Goal: Transaction & Acquisition: Purchase product/service

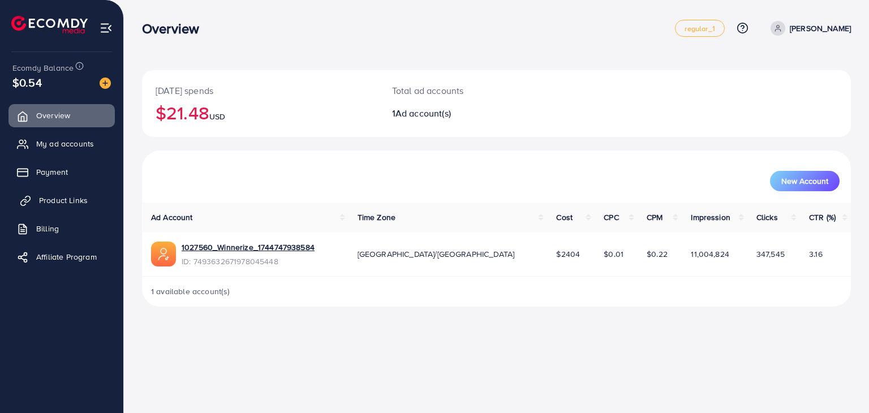
click at [57, 197] on span "Product Links" at bounding box center [63, 200] width 49 height 11
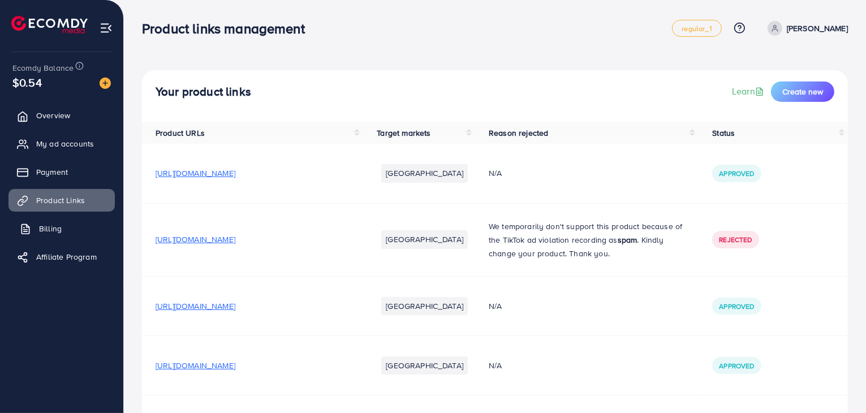
click at [74, 223] on link "Billing" at bounding box center [61, 228] width 106 height 23
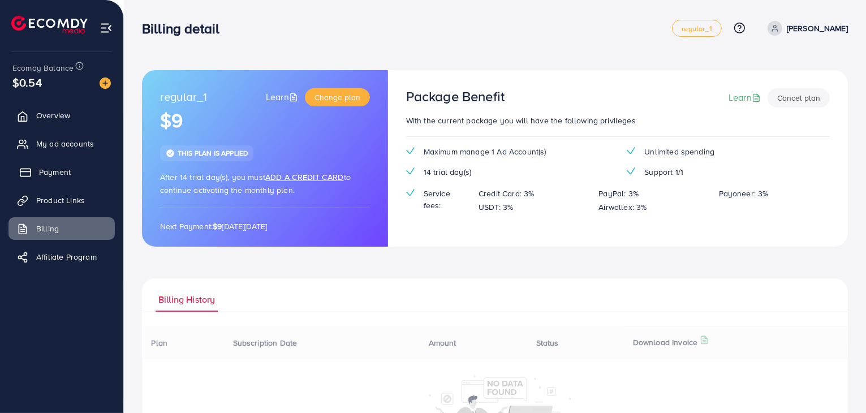
click at [61, 178] on link "Payment" at bounding box center [61, 172] width 106 height 23
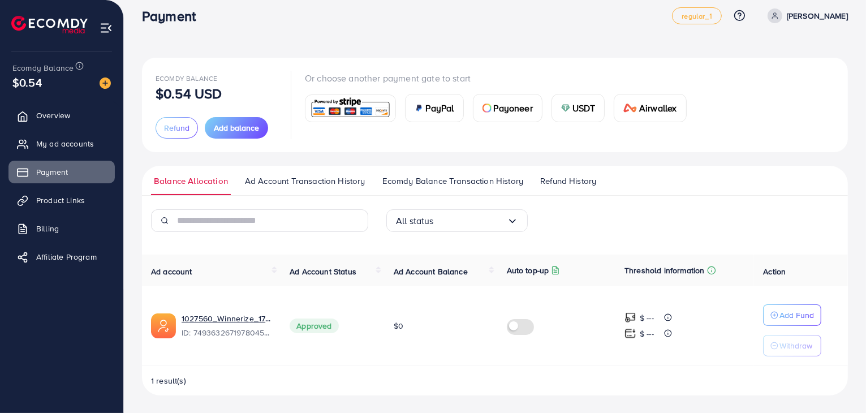
scroll to position [12, 0]
click at [100, 80] on img at bounding box center [105, 82] width 11 height 11
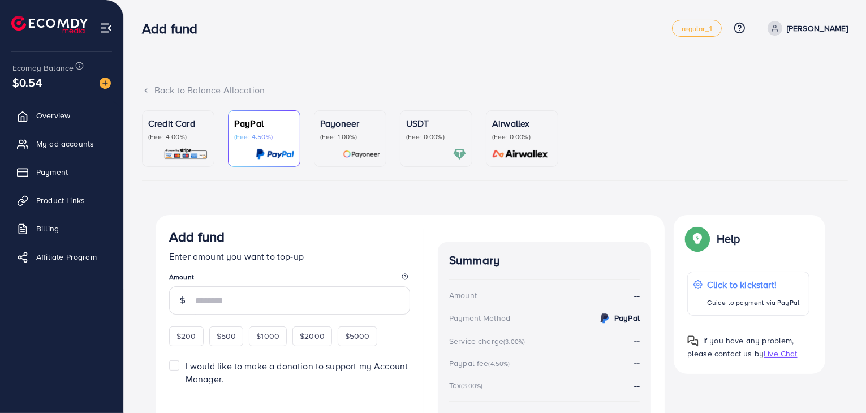
scroll to position [83, 0]
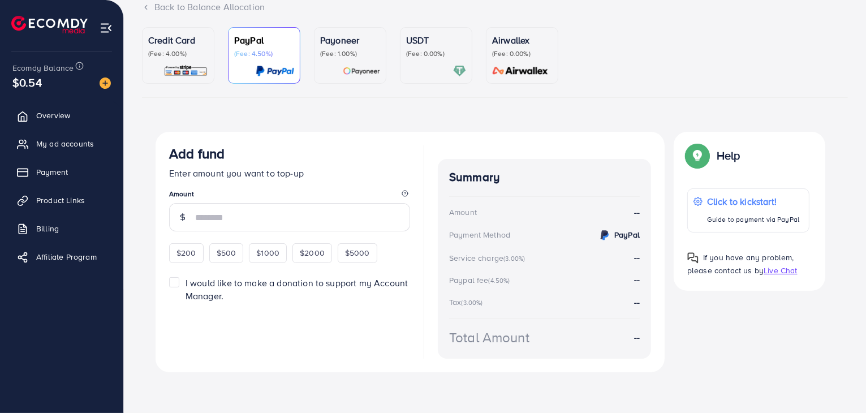
click at [423, 42] on p "USDT" at bounding box center [436, 40] width 60 height 14
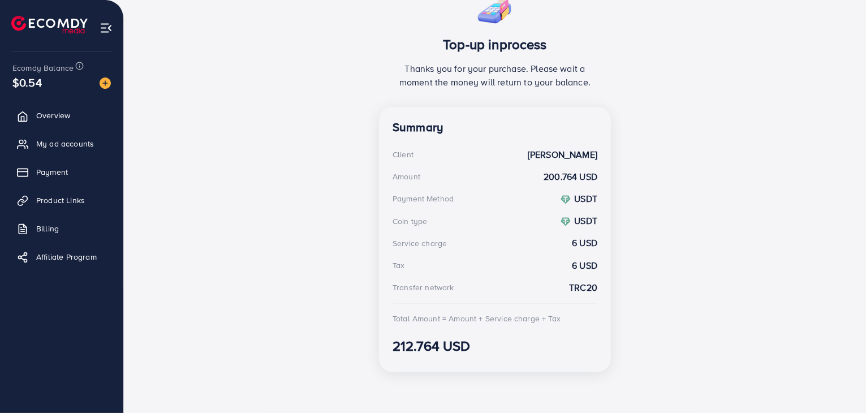
scroll to position [225, 0]
click at [236, 191] on div "Top-up inprocess Thanks you for your purchase. Please wait a moment the money w…" at bounding box center [495, 185] width 706 height 391
click at [293, 201] on div "Top-up inprocess Thanks you for your purchase. Please wait a moment the money w…" at bounding box center [495, 185] width 706 height 391
click at [105, 84] on img at bounding box center [105, 82] width 11 height 11
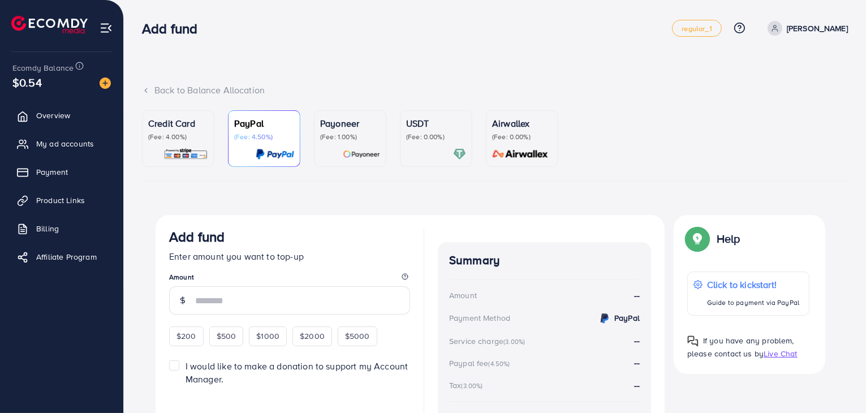
click at [419, 154] on div at bounding box center [436, 154] width 60 height 13
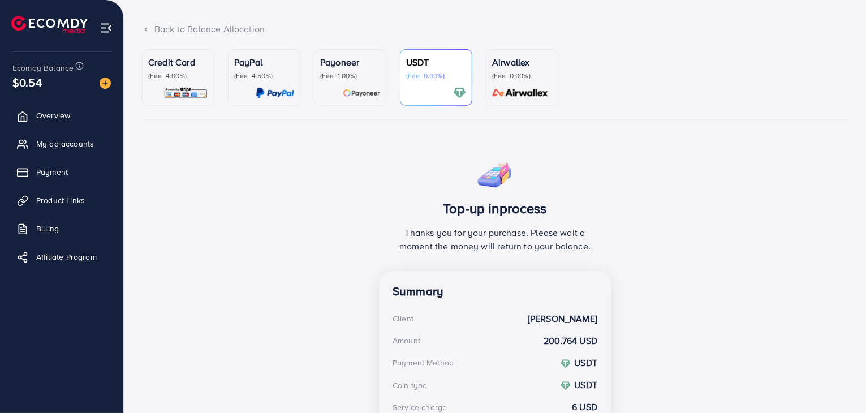
scroll to position [225, 0]
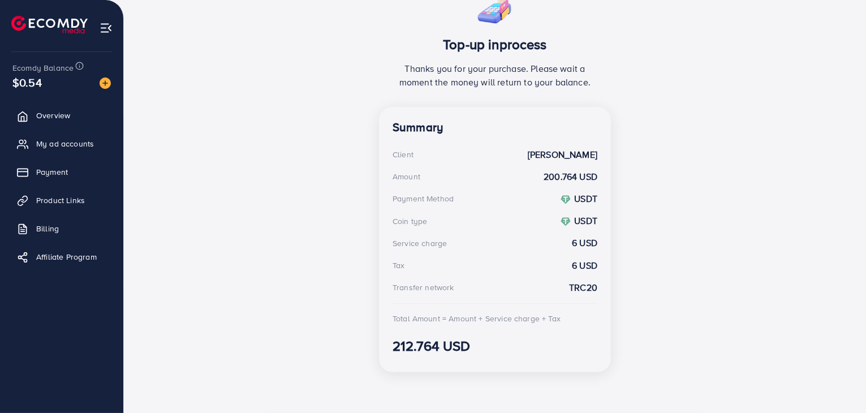
click at [294, 196] on div "Top-up inprocess Thanks you for your purchase. Please wait a moment the money w…" at bounding box center [495, 185] width 706 height 391
click at [575, 243] on strong "6 USD" at bounding box center [584, 242] width 25 height 13
drag, startPoint x: 593, startPoint y: 334, endPoint x: 429, endPoint y: 57, distance: 322.1
click at [429, 57] on div "Top-up inprocess Thanks you for your purchase. Please wait a moment the money w…" at bounding box center [495, 181] width 232 height 382
click at [421, 44] on h3 "Top-up inprocess" at bounding box center [495, 44] width 205 height 16
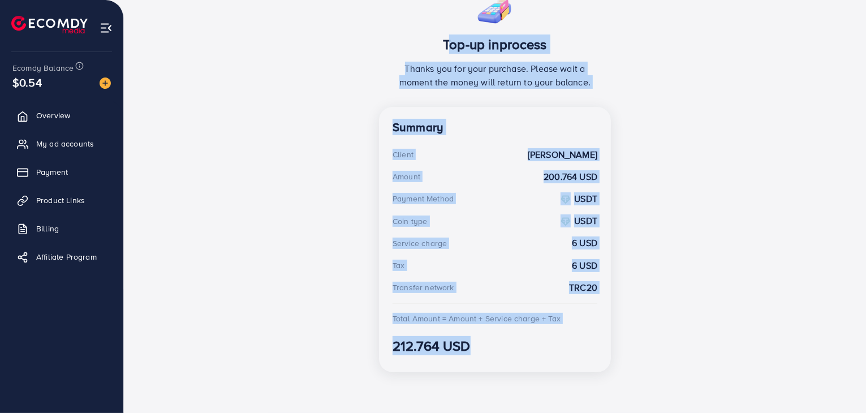
drag, startPoint x: 421, startPoint y: 44, endPoint x: 595, endPoint y: 350, distance: 352.3
click at [595, 350] on div "Top-up inprocess Thanks you for your purchase. Please wait a moment the money w…" at bounding box center [495, 181] width 232 height 382
click at [595, 350] on h3 "212.764 USD" at bounding box center [495, 346] width 205 height 16
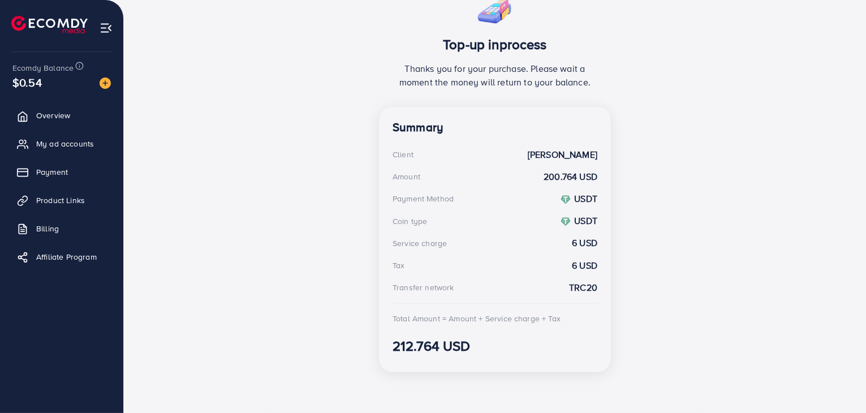
drag, startPoint x: 551, startPoint y: 369, endPoint x: 523, endPoint y: 313, distance: 63.5
click at [523, 313] on div "Summary Client Abdullah malik Amount 200.764 USD Payment Method USDT Coin type …" at bounding box center [495, 239] width 232 height 265
click at [536, 357] on div "Summary Client Abdullah malik Amount 200.764 USD Payment Method USDT Coin type …" at bounding box center [495, 239] width 232 height 265
click at [57, 146] on span "My ad accounts" at bounding box center [68, 143] width 58 height 11
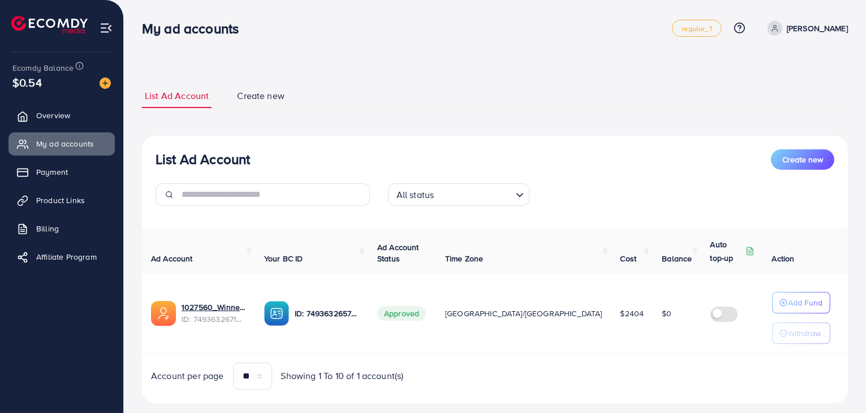
click at [110, 89] on img at bounding box center [105, 82] width 11 height 11
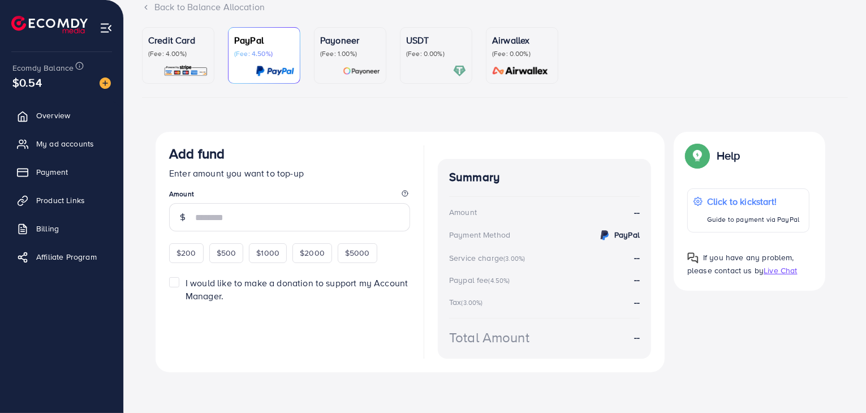
scroll to position [83, 0]
click at [432, 53] on p "(Fee: 0.00%)" at bounding box center [436, 54] width 60 height 9
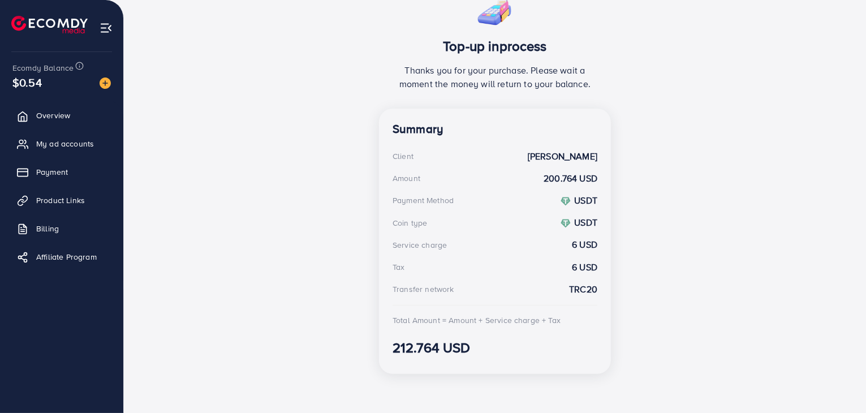
scroll to position [224, 0]
drag, startPoint x: 559, startPoint y: 337, endPoint x: 439, endPoint y: 79, distance: 284.4
click at [439, 79] on div "Top-up inprocess Thanks you for your purchase. Please wait a moment the money w…" at bounding box center [495, 182] width 232 height 382
click at [378, 47] on div "Top-up inprocess Thanks you for your purchase. Please wait a moment the money w…" at bounding box center [495, 186] width 706 height 391
click at [68, 225] on link "Billing" at bounding box center [61, 228] width 106 height 23
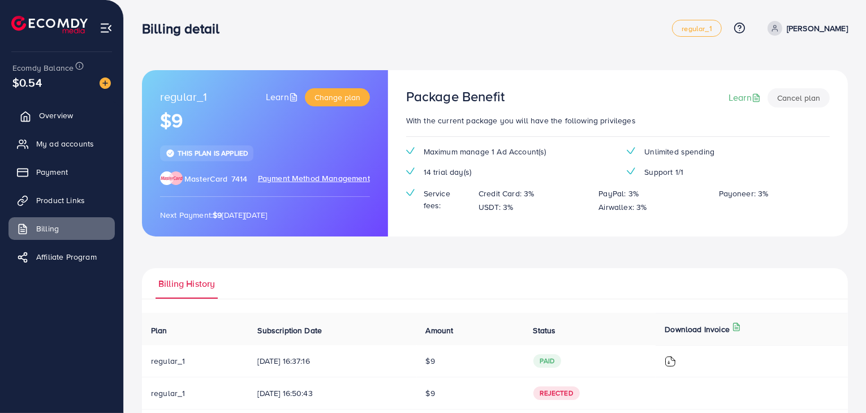
click at [90, 109] on link "Overview" at bounding box center [61, 115] width 106 height 23
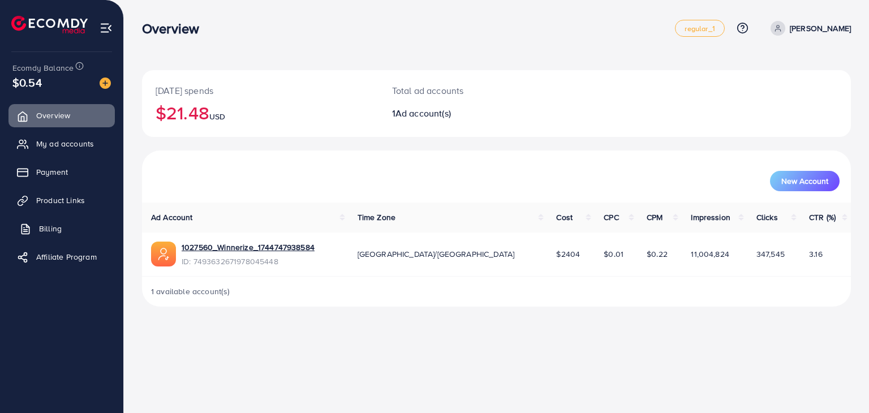
click at [109, 227] on link "Billing" at bounding box center [61, 228] width 106 height 23
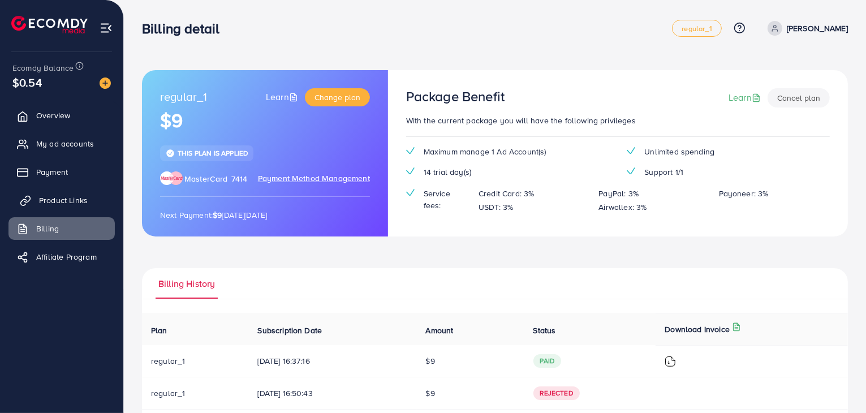
click at [87, 209] on link "Product Links" at bounding box center [61, 200] width 106 height 23
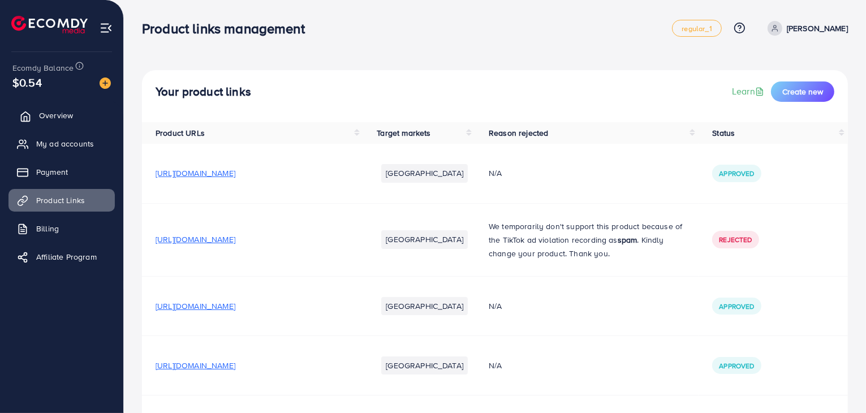
click at [83, 109] on link "Overview" at bounding box center [61, 115] width 106 height 23
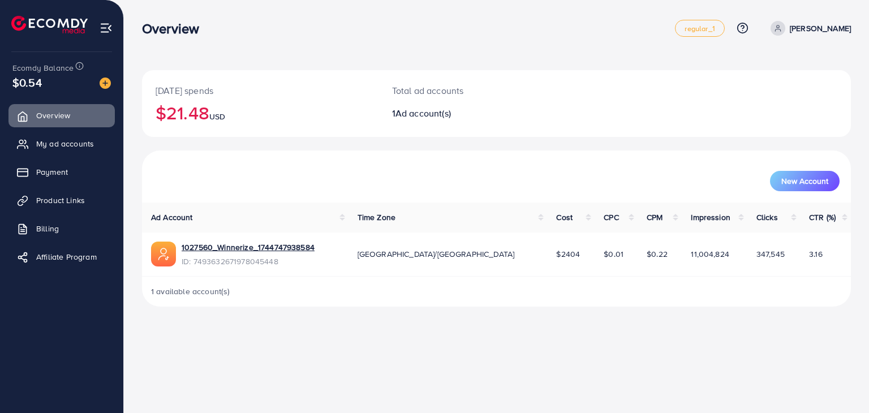
click at [93, 82] on div at bounding box center [100, 82] width 20 height 13
click at [101, 83] on img at bounding box center [105, 82] width 11 height 11
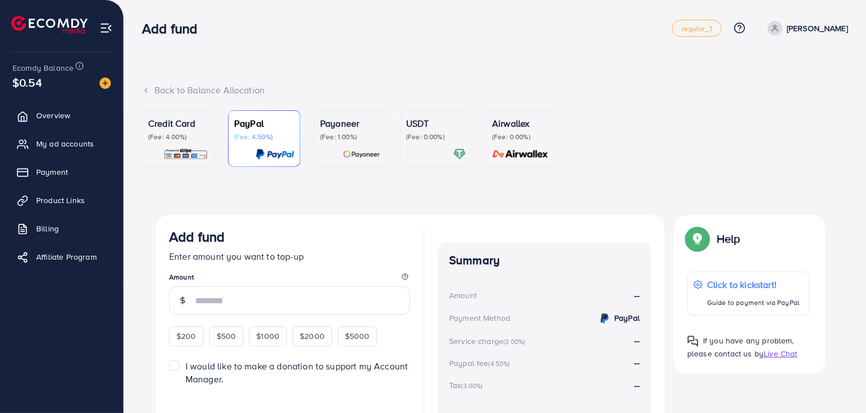
click at [431, 153] on div at bounding box center [436, 154] width 60 height 13
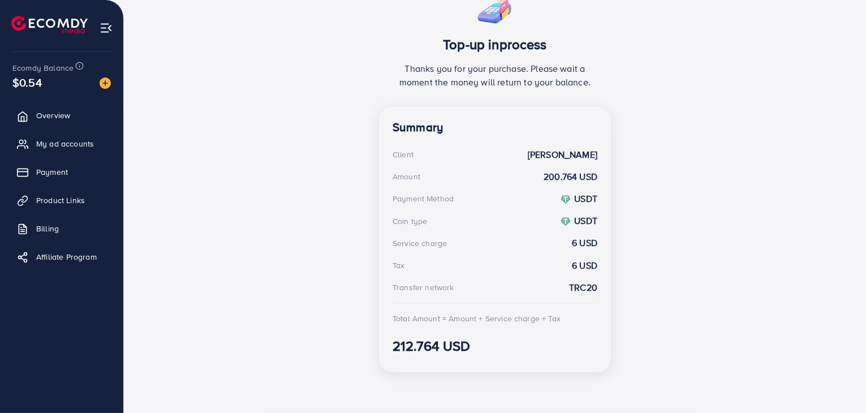
scroll to position [223, 0]
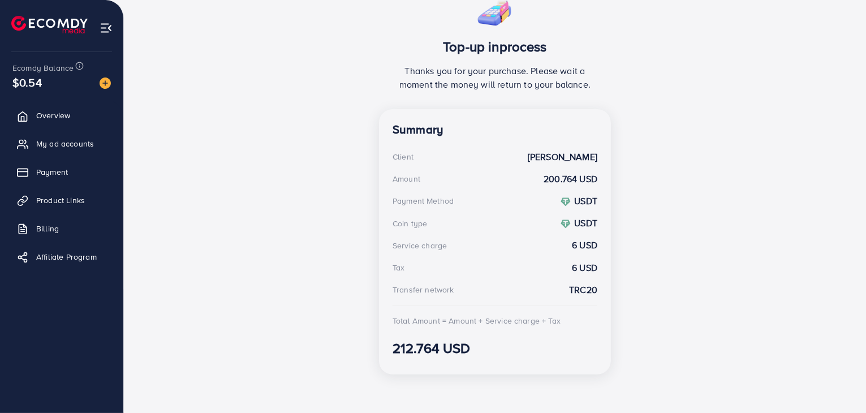
click at [50, 329] on ul "Overview My ad accounts Payment Product Links Billing Affiliate Program" at bounding box center [61, 227] width 123 height 255
click at [91, 140] on span "My ad accounts" at bounding box center [68, 143] width 58 height 11
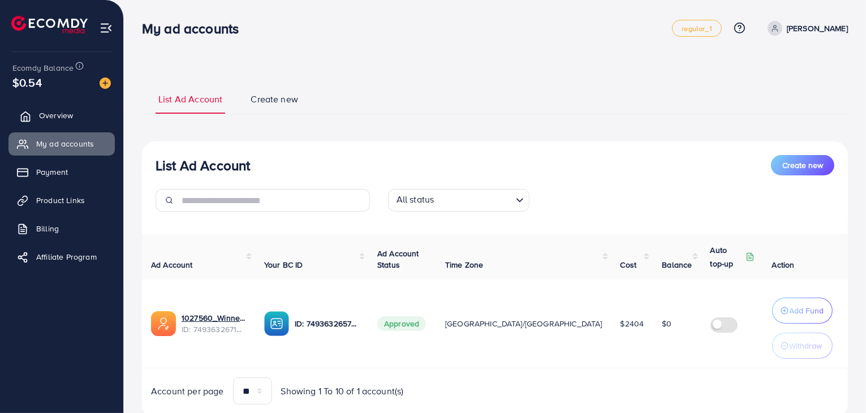
click at [75, 107] on link "Overview" at bounding box center [61, 115] width 106 height 23
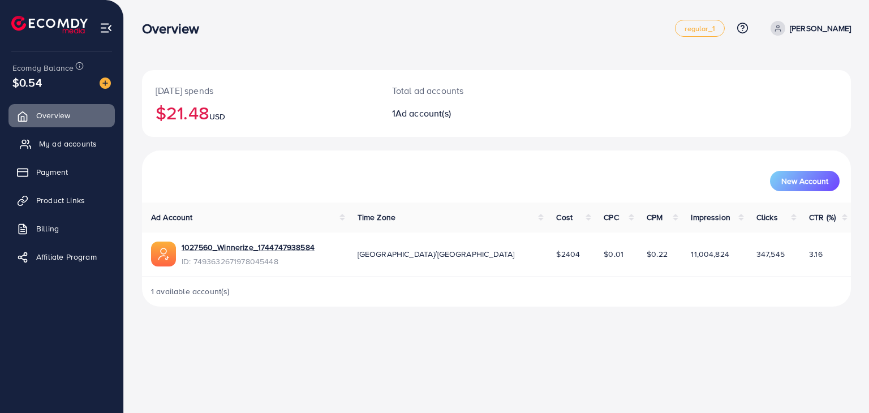
click at [87, 136] on link "My ad accounts" at bounding box center [61, 143] width 106 height 23
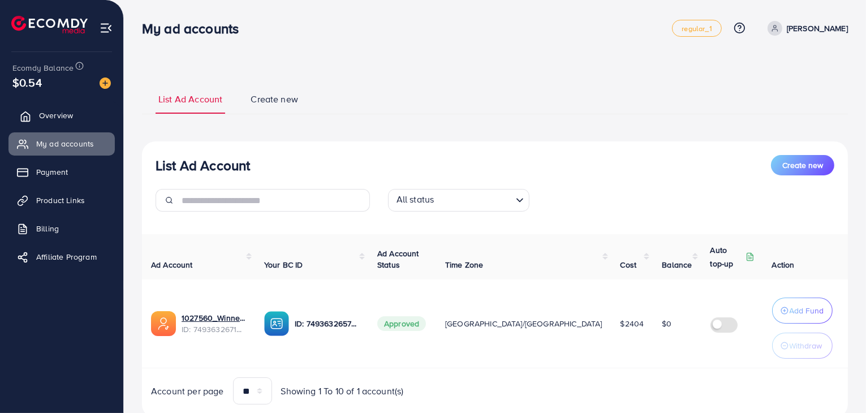
click at [53, 123] on link "Overview" at bounding box center [61, 115] width 106 height 23
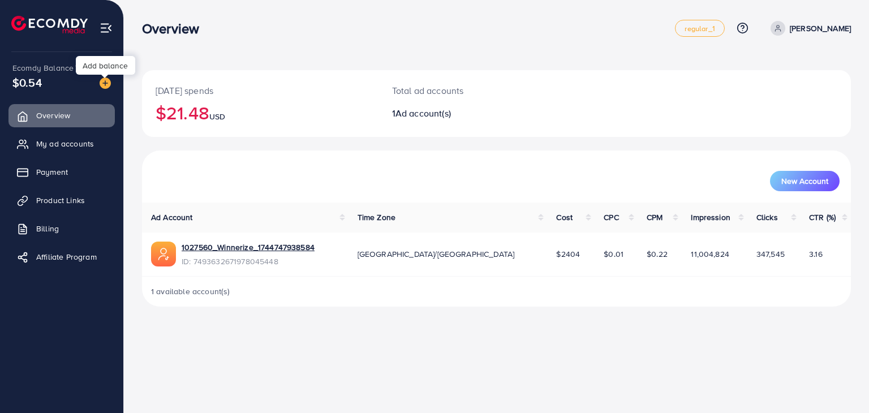
click at [104, 80] on img at bounding box center [105, 82] width 11 height 11
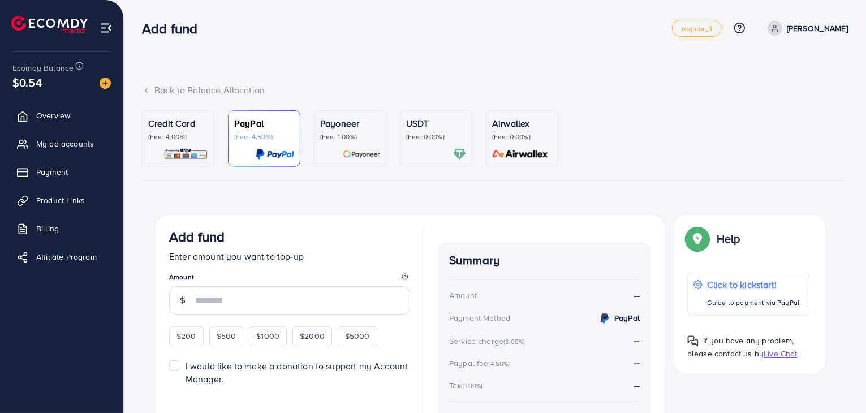
scroll to position [83, 0]
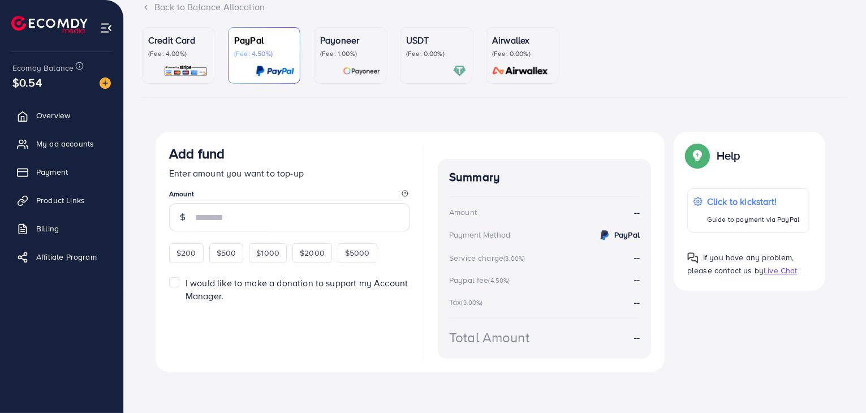
click at [786, 271] on span "Live Chat" at bounding box center [780, 270] width 33 height 11
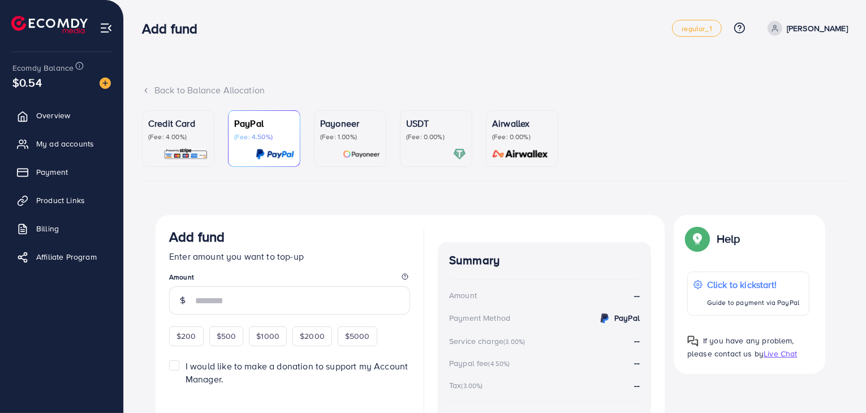
click at [827, 28] on p "[PERSON_NAME]" at bounding box center [817, 28] width 61 height 14
click at [712, 35] on link "regular_1" at bounding box center [696, 28] width 49 height 17
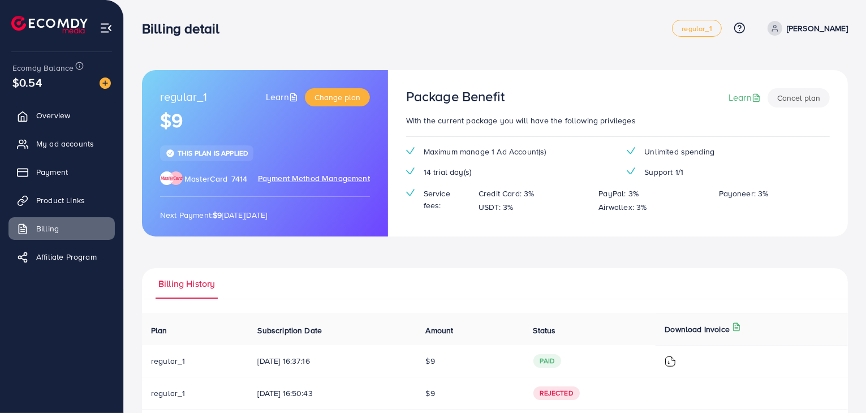
click at [708, 48] on nav "Billing detail regular_1 Help Center Contact Support Plans and Pricing Term and…" at bounding box center [495, 28] width 706 height 40
click at [825, 27] on p "[PERSON_NAME]" at bounding box center [817, 28] width 61 height 14
click at [770, 66] on span "Profile" at bounding box center [778, 68] width 26 height 14
select select "********"
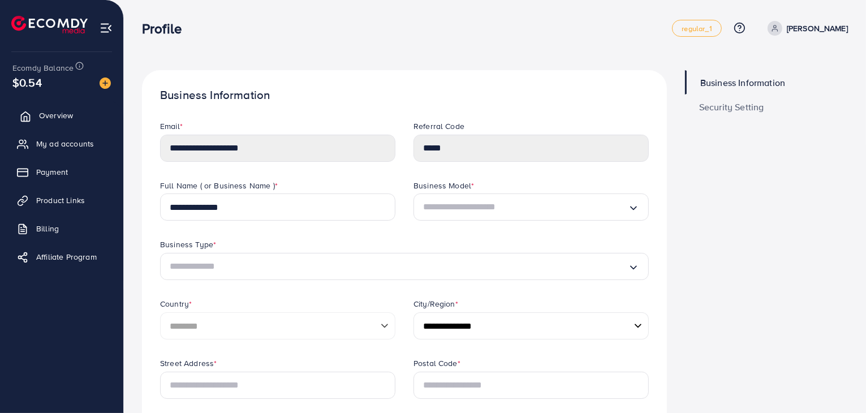
click at [72, 115] on span "Overview" at bounding box center [56, 115] width 34 height 11
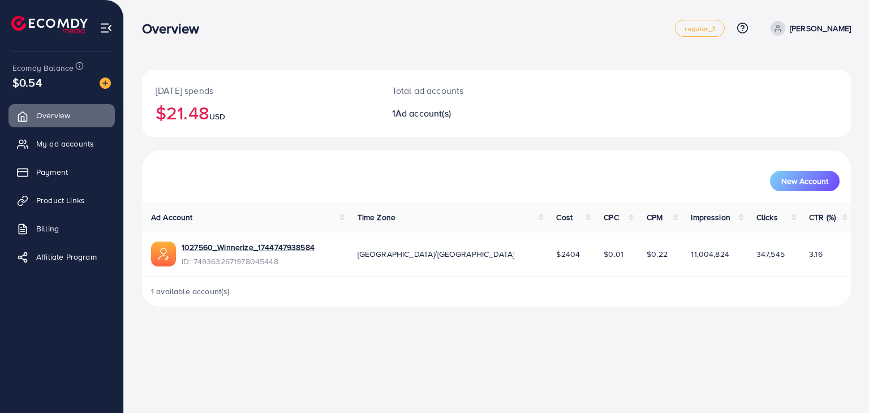
click at [281, 39] on div "Overview regular_1 Help Center Contact Support Plans and Pricing Term and polic…" at bounding box center [496, 28] width 709 height 32
click at [99, 81] on div at bounding box center [100, 82] width 20 height 13
click at [107, 81] on img at bounding box center [105, 82] width 11 height 11
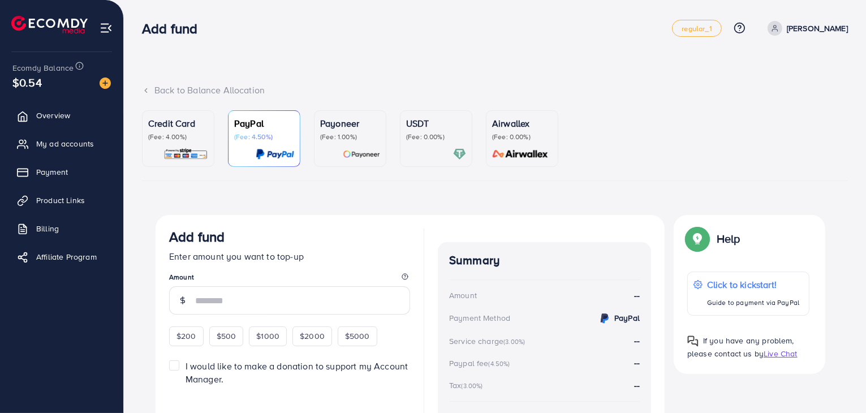
click at [449, 145] on div "USDT (Fee: 0.00%)" at bounding box center [436, 139] width 60 height 44
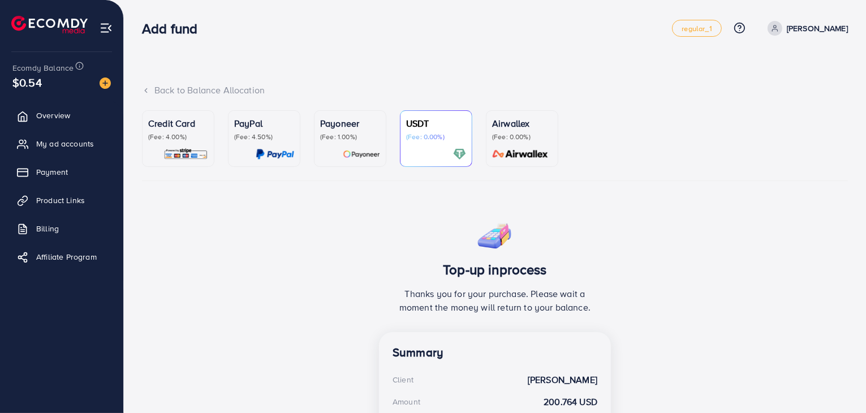
click at [501, 230] on img at bounding box center [494, 233] width 37 height 37
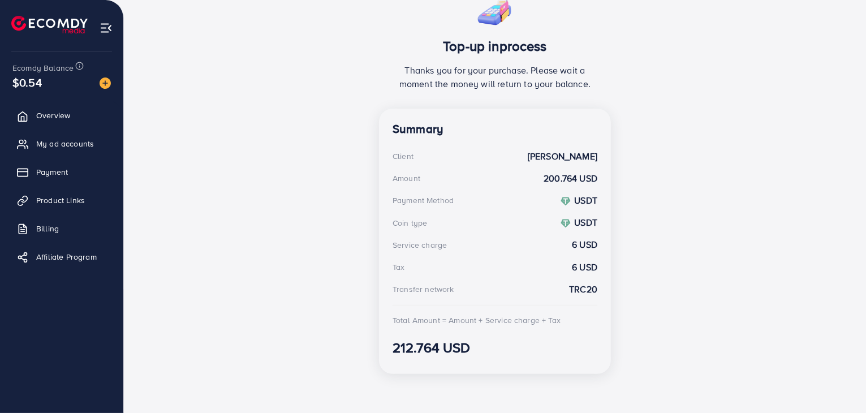
scroll to position [224, 0]
click at [61, 114] on span "Overview" at bounding box center [56, 115] width 34 height 11
